Goal: Task Accomplishment & Management: Manage account settings

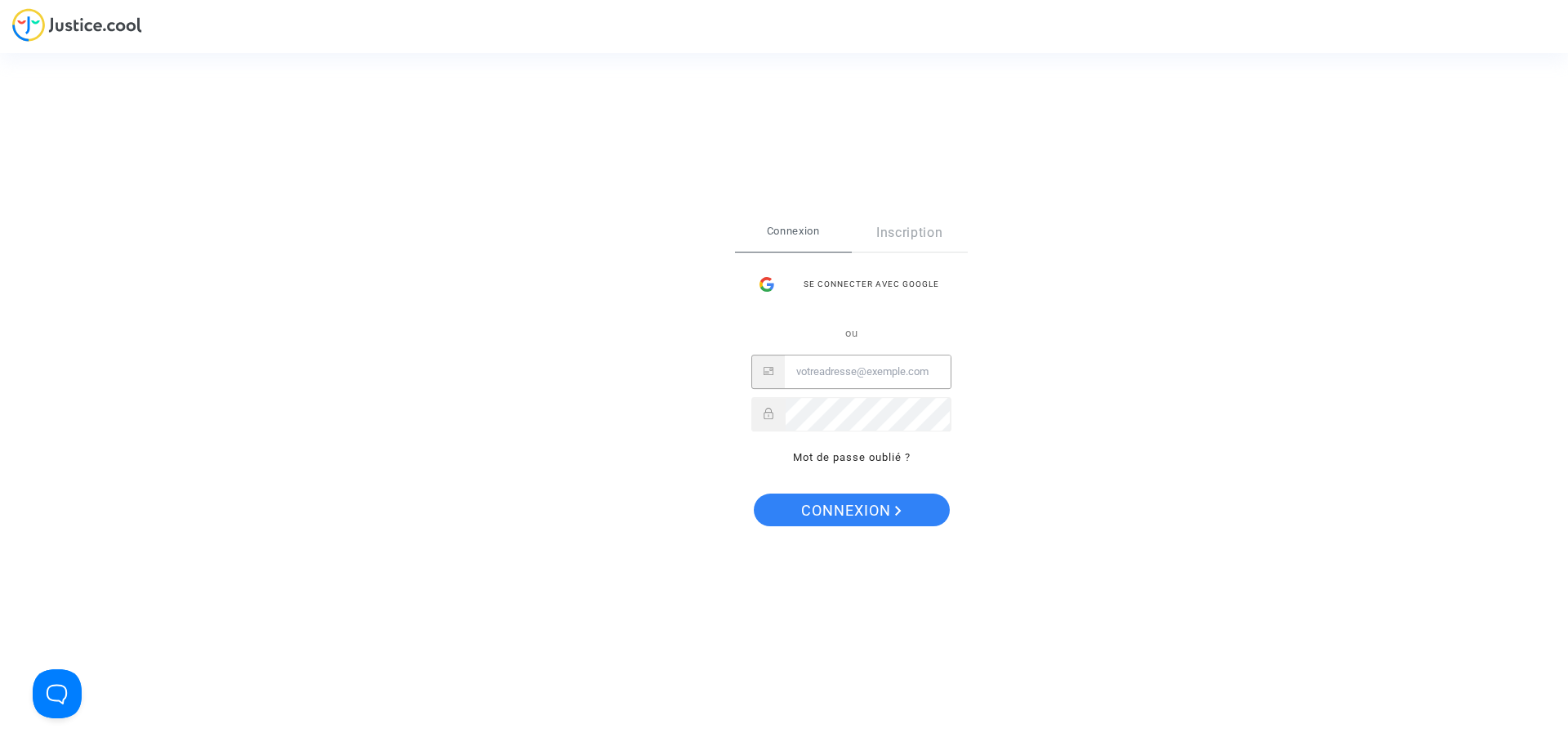
click at [825, 379] on input "Email" at bounding box center [867, 372] width 166 height 33
paste input "[EMAIL_ADDRESS][DOMAIN_NAME]"
type input "[EMAIL_ADDRESS][DOMAIN_NAME]"
click at [809, 505] on span "Connexion" at bounding box center [851, 511] width 101 height 34
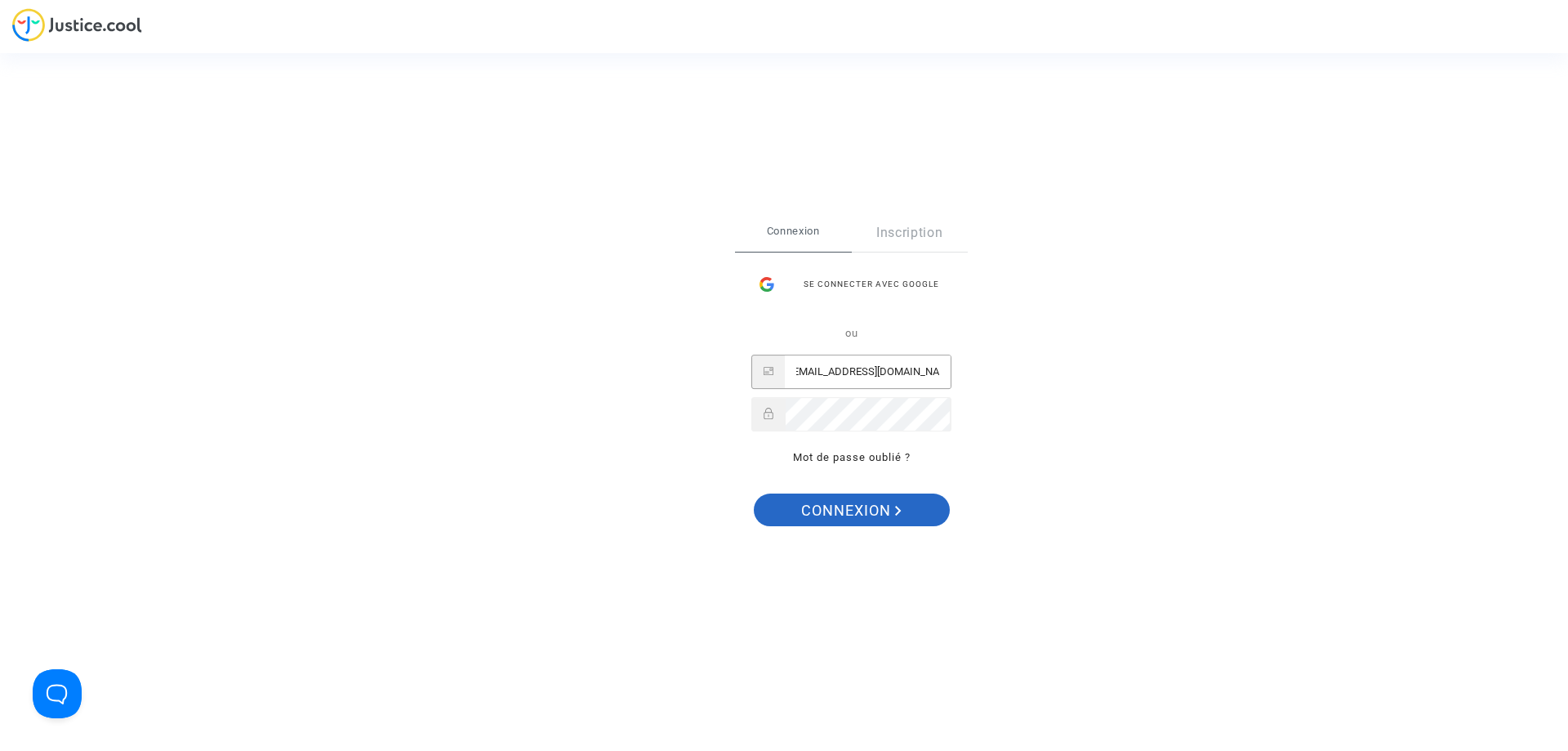
scroll to position [0, 0]
